Goal: Complete application form: Complete application form

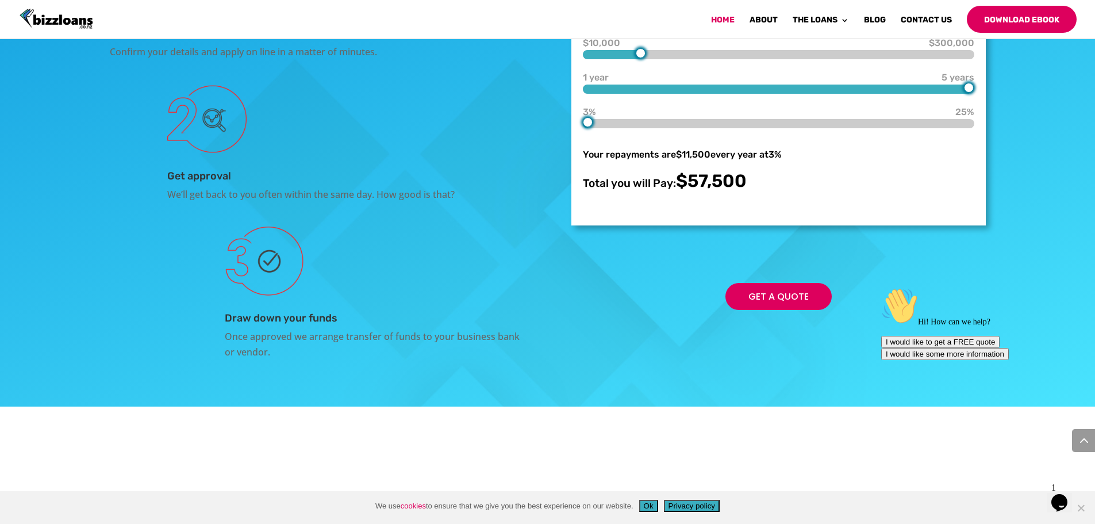
scroll to position [2115, 0]
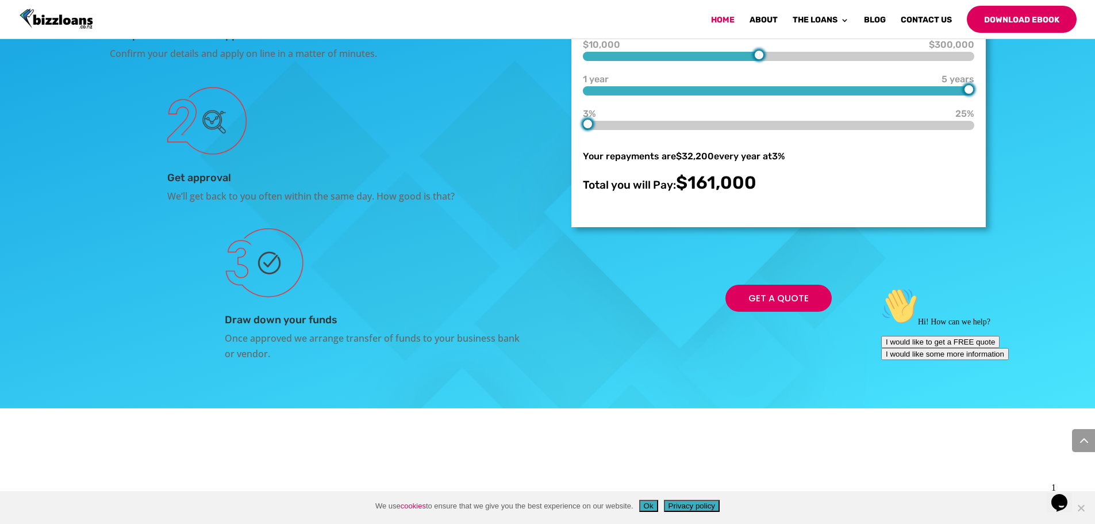
click at [764, 61] on div at bounding box center [778, 56] width 391 height 9
type input "140000"
click at [756, 60] on div at bounding box center [759, 55] width 10 height 10
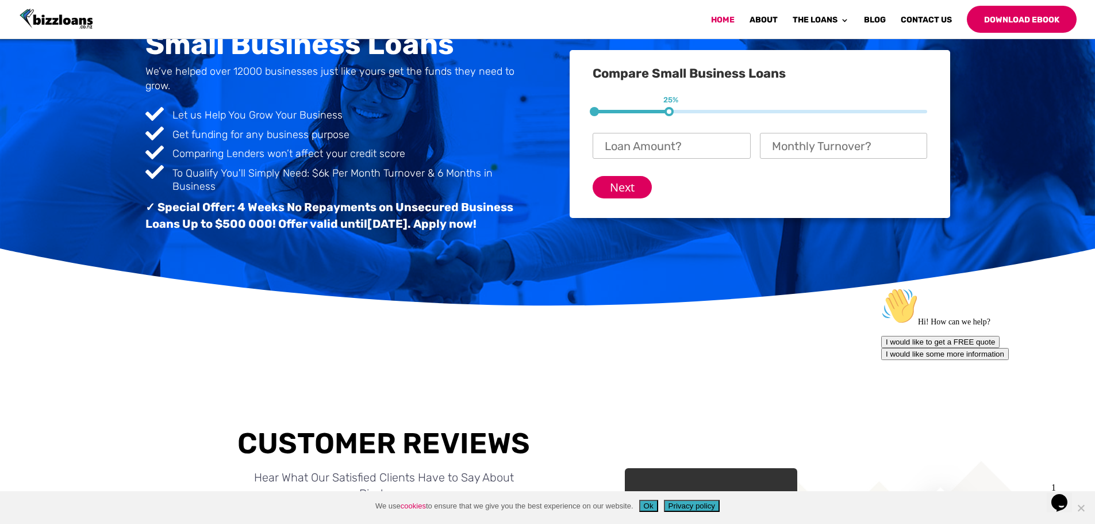
scroll to position [0, 0]
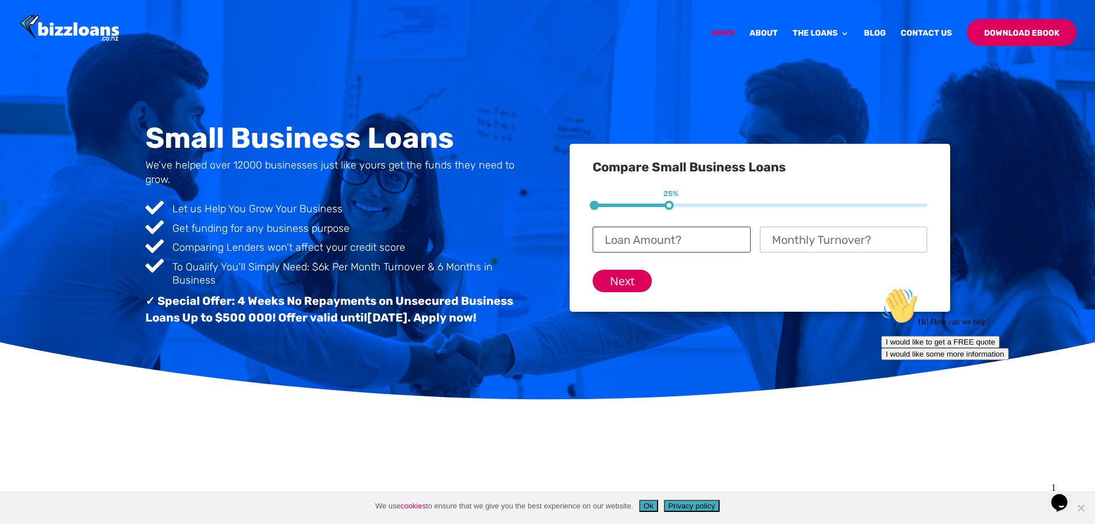
click at [680, 240] on input "Loan Amount? *" at bounding box center [672, 239] width 158 height 26
type input "$ 60,000"
click at [785, 233] on input "Monthly Turnover? *" at bounding box center [843, 239] width 167 height 26
drag, startPoint x: 671, startPoint y: 203, endPoint x: 597, endPoint y: 203, distance: 73.6
click at [597, 203] on div "1 25% 2 50% 3 75%" at bounding box center [760, 204] width 334 height 3
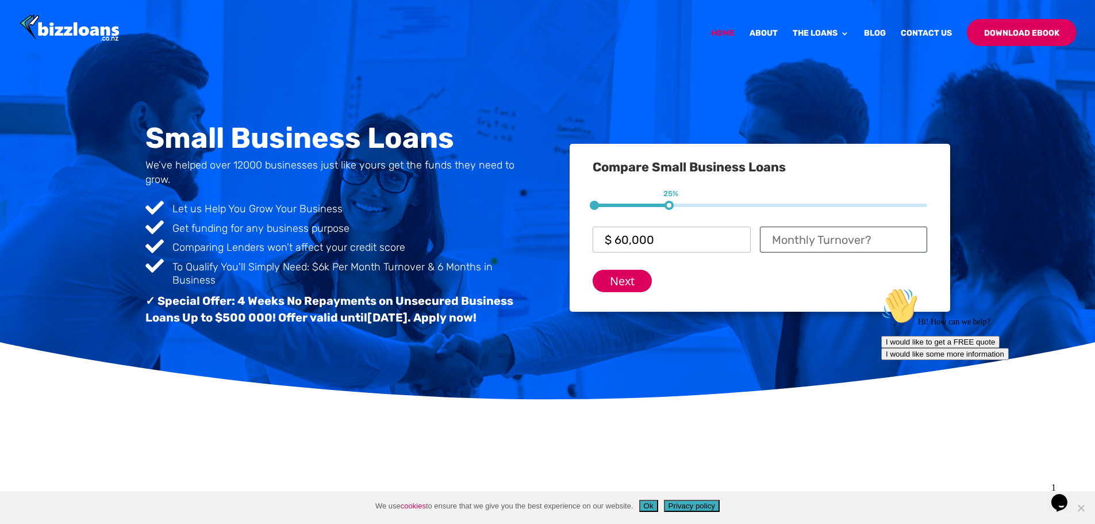
click at [904, 235] on input "Monthly Turnover? *" at bounding box center [843, 239] width 167 height 26
drag, startPoint x: 779, startPoint y: 236, endPoint x: 776, endPoint y: 264, distance: 28.3
click at [786, 237] on input "55000" at bounding box center [843, 239] width 167 height 26
type input "$ 50,000"
click at [629, 276] on input "Next" at bounding box center [622, 281] width 59 height 22
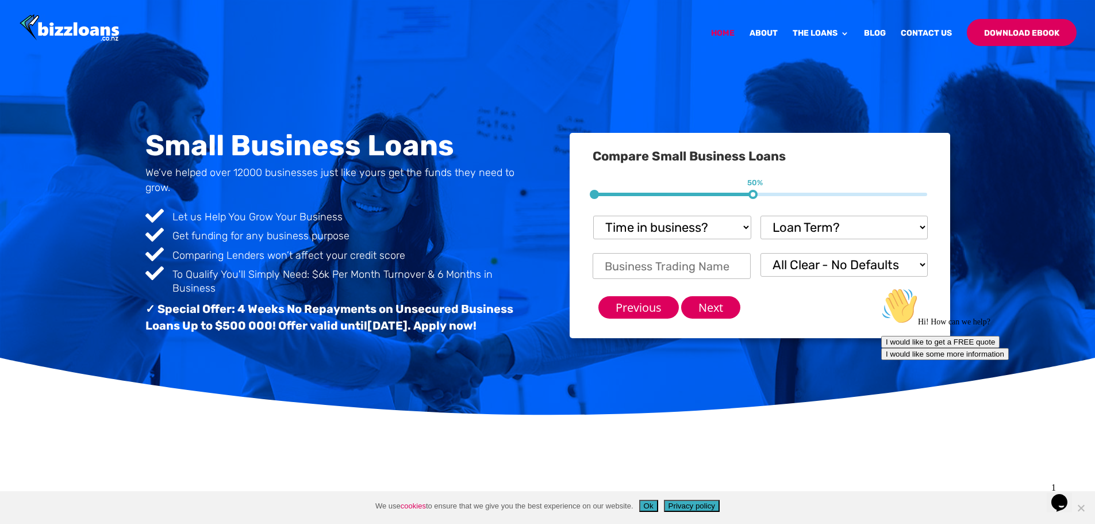
scroll to position [75, 0]
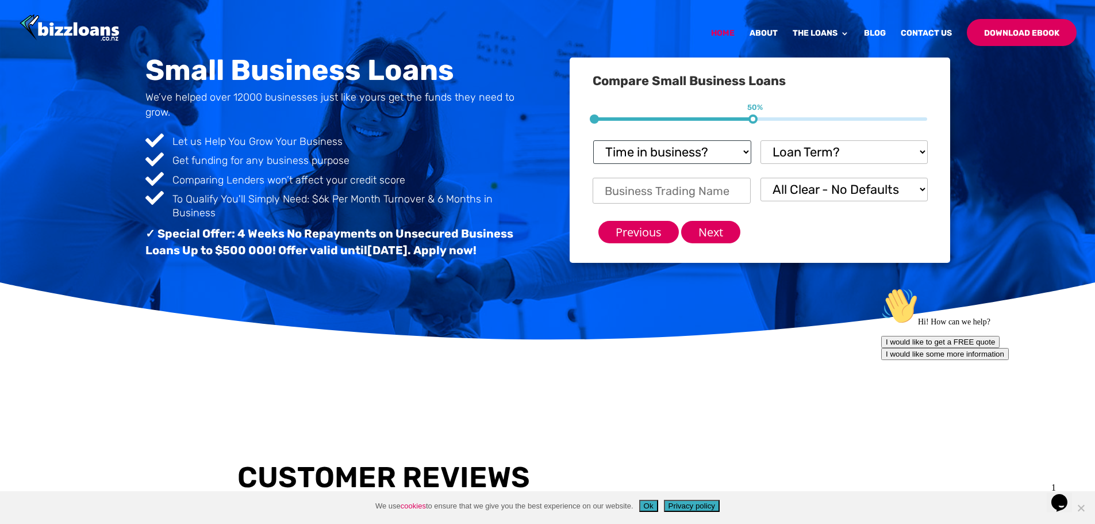
click at [722, 152] on select "Time in business? Startup under 6 months 6-12 months Over 12 months Over 24 mon…" at bounding box center [672, 152] width 158 height 24
select select "Over 24 months"
click at [593, 140] on select "Time in business? Startup under 6 months 6-12 months Over 12 months Over 24 mon…" at bounding box center [672, 152] width 158 height 24
click at [912, 148] on select "Loan Term? 1-3 months 3-6 months 6 - 12 months 12 - 18 months 18 - 24 months 24…" at bounding box center [843, 152] width 167 height 24
select select "18 - 24 months"
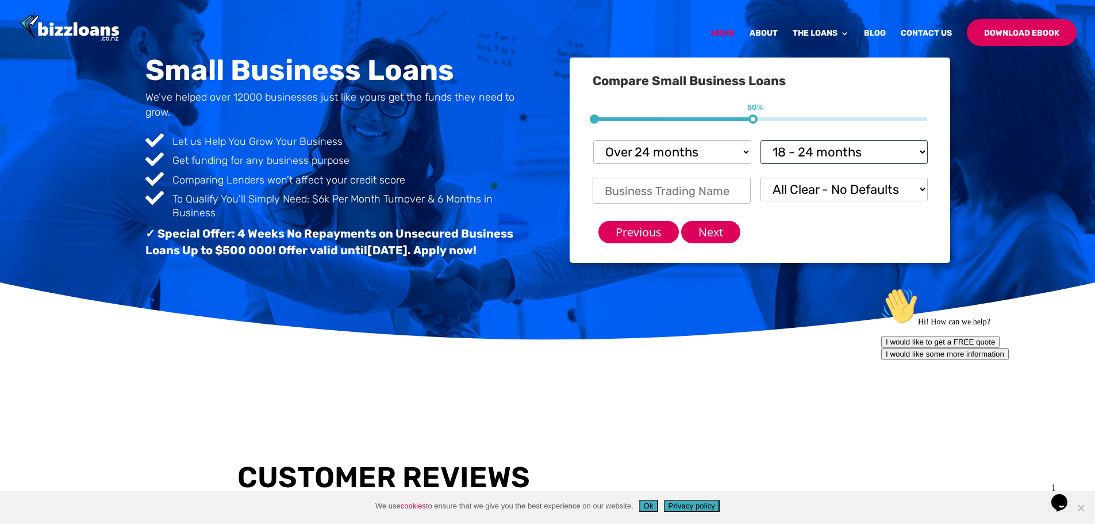
click at [760, 140] on select "Loan Term? 1-3 months 3-6 months 6 - 12 months 12 - 18 months 18 - 24 months 24…" at bounding box center [843, 152] width 167 height 24
click at [691, 194] on input "Business Trading Name *" at bounding box center [672, 191] width 158 height 26
click at [826, 221] on div "Previous Next" at bounding box center [760, 227] width 334 height 32
click at [852, 195] on select "All Clear - No Defaults I Have Paid Defaults I have Unpaid Defaults" at bounding box center [843, 190] width 167 height 24
